Goal: Find specific page/section: Find specific page/section

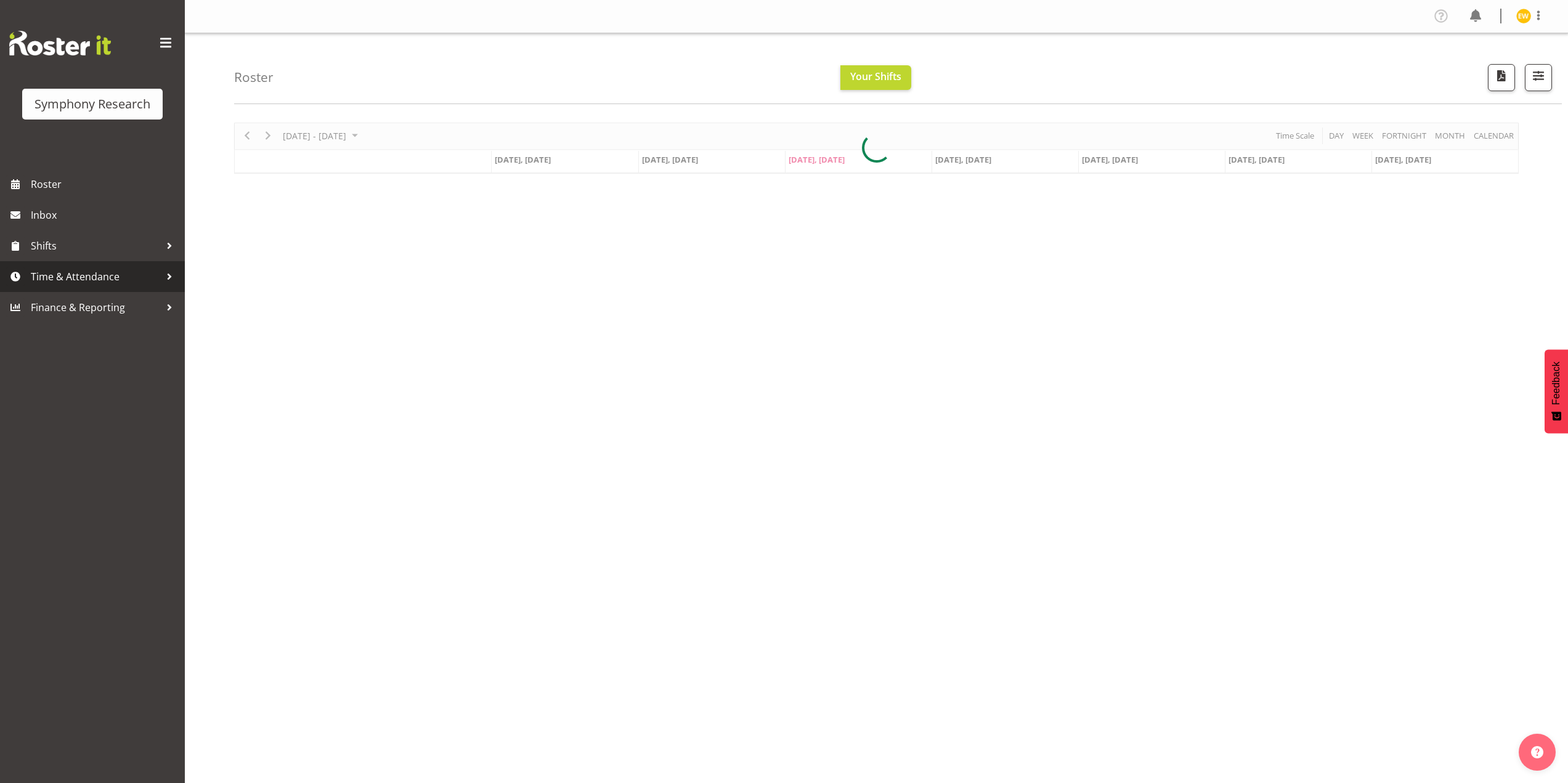
click at [106, 272] on span "Time & Attendance" at bounding box center [95, 277] width 130 height 19
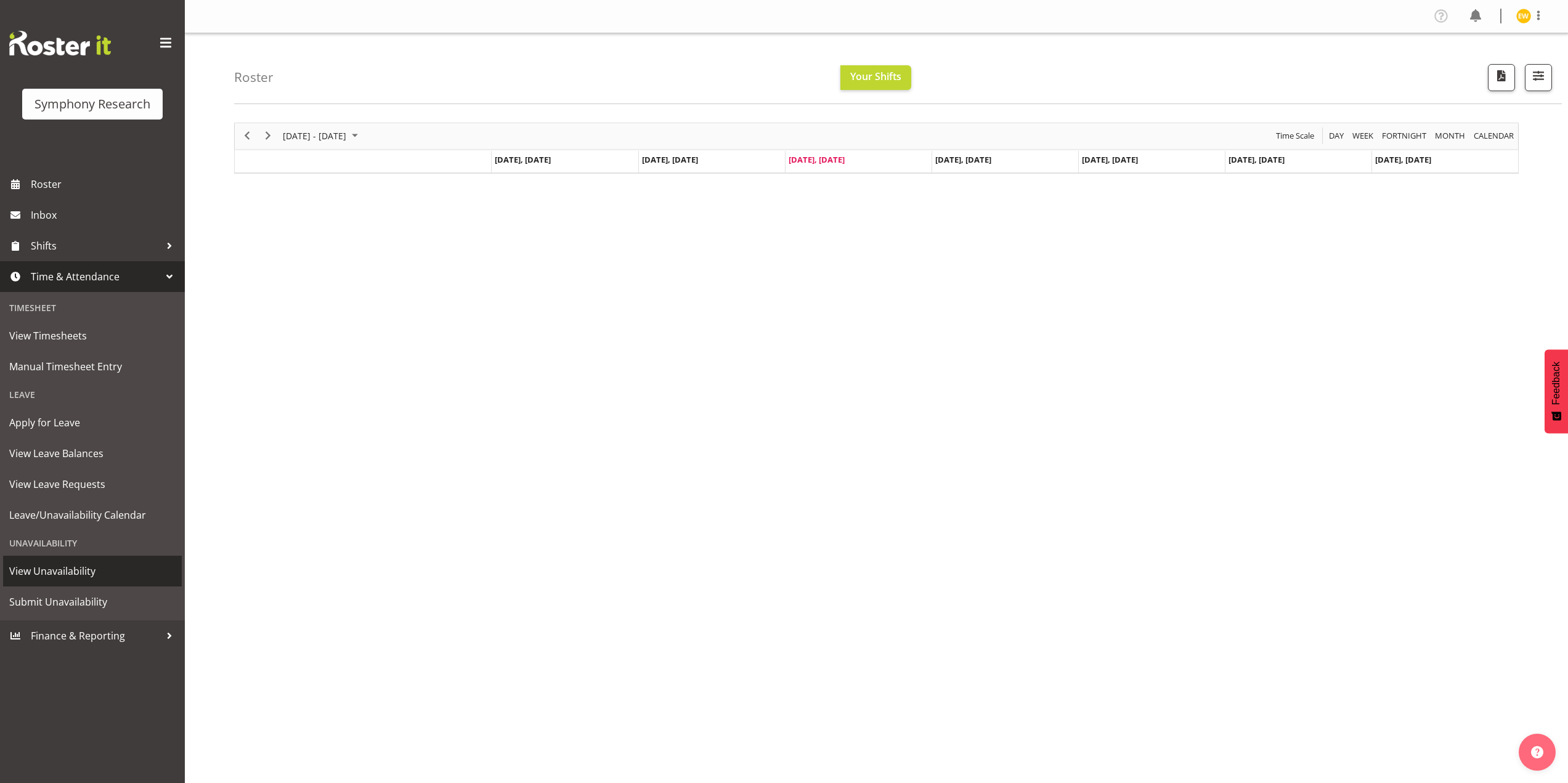
click at [69, 567] on span "View Unavailability" at bounding box center [92, 571] width 166 height 19
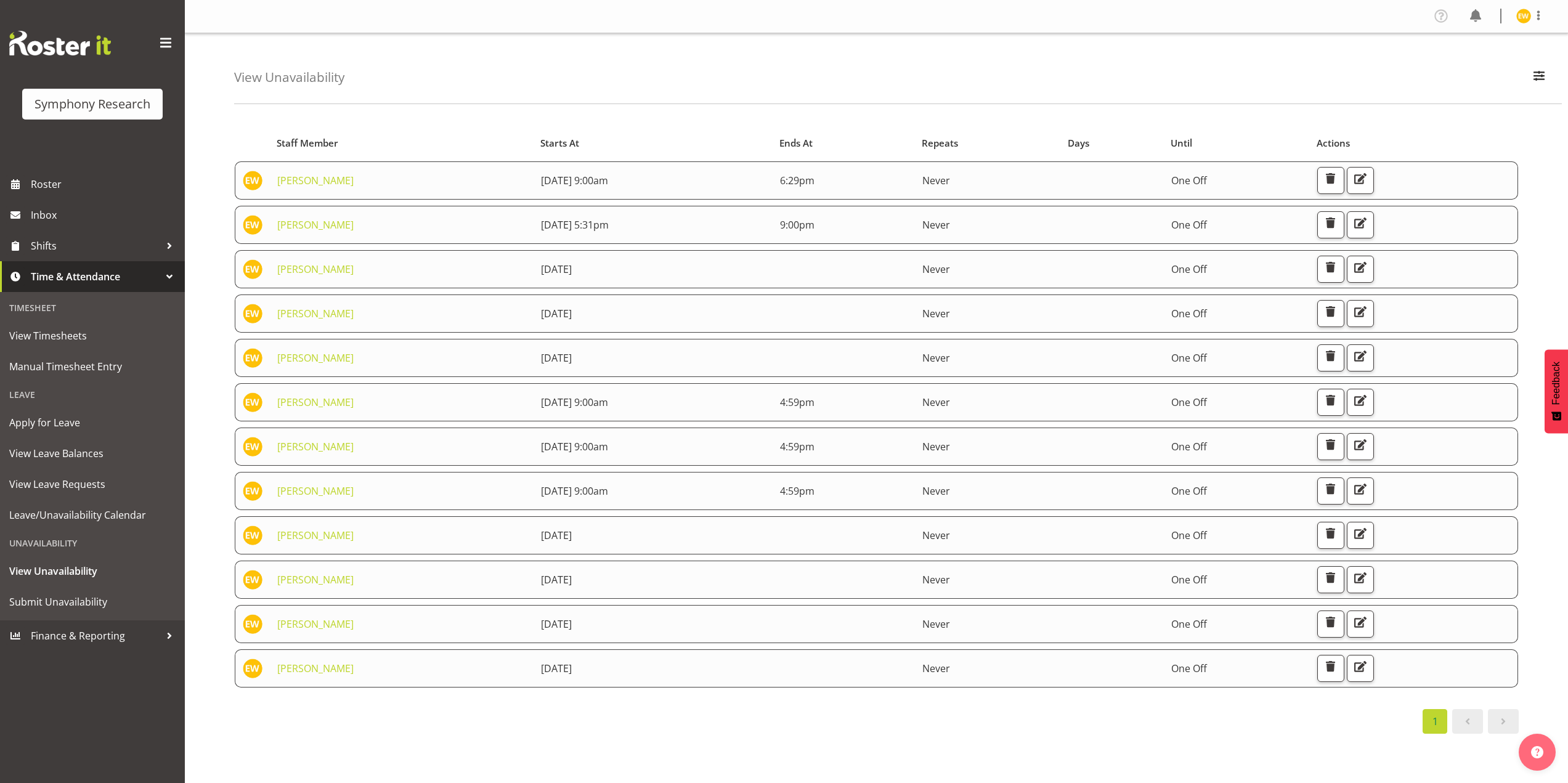
click at [610, 734] on div "Starts At Staff Member Starts At Ends At Repeats Days Until Actions [PERSON_NAM…" at bounding box center [901, 428] width 1334 height 630
